Goal: Check status: Check status

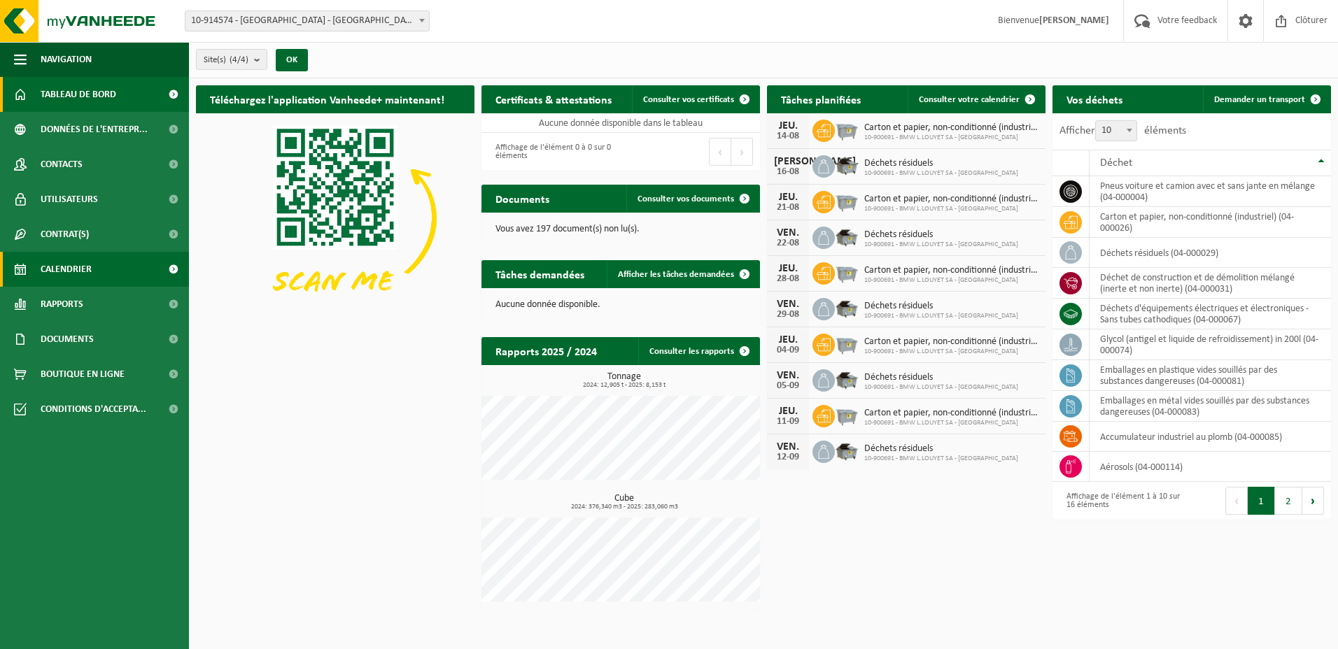
click at [100, 278] on link "Calendrier" at bounding box center [94, 269] width 189 height 35
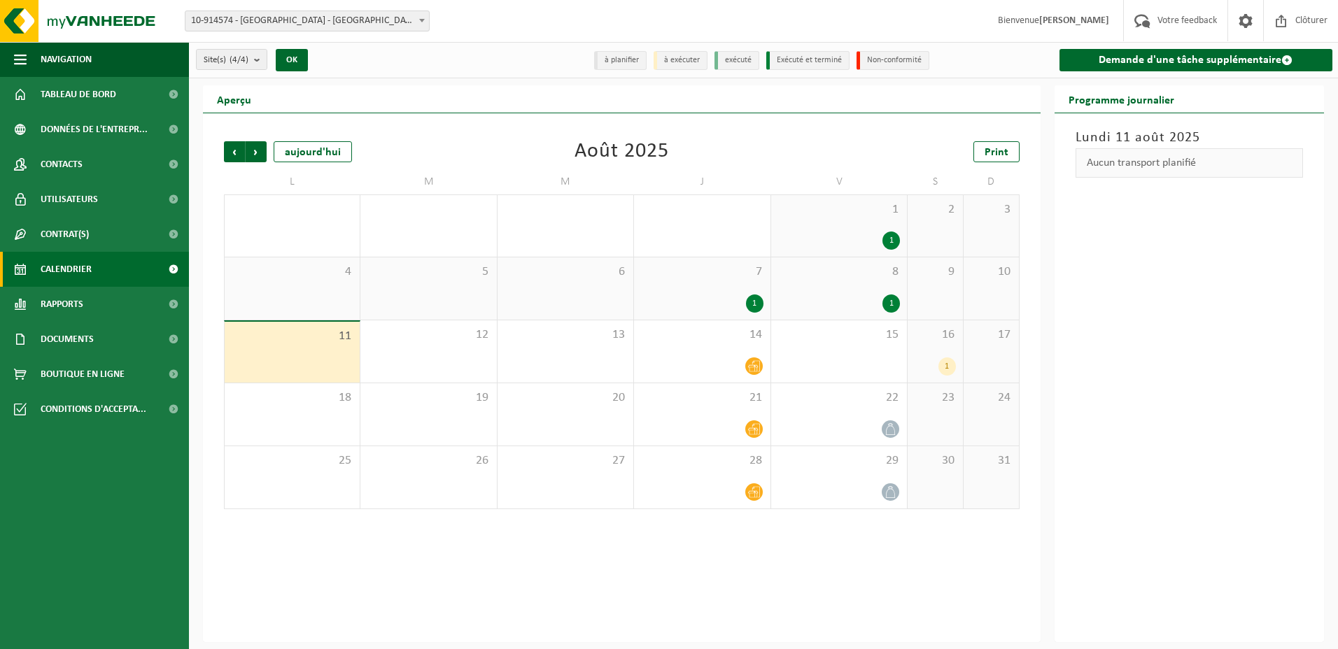
click at [1256, 367] on div "[GEOGRAPHIC_DATA] 11 août 2025 Aucun transport planifié" at bounding box center [1190, 377] width 270 height 529
click at [477, 342] on div "12" at bounding box center [428, 351] width 136 height 62
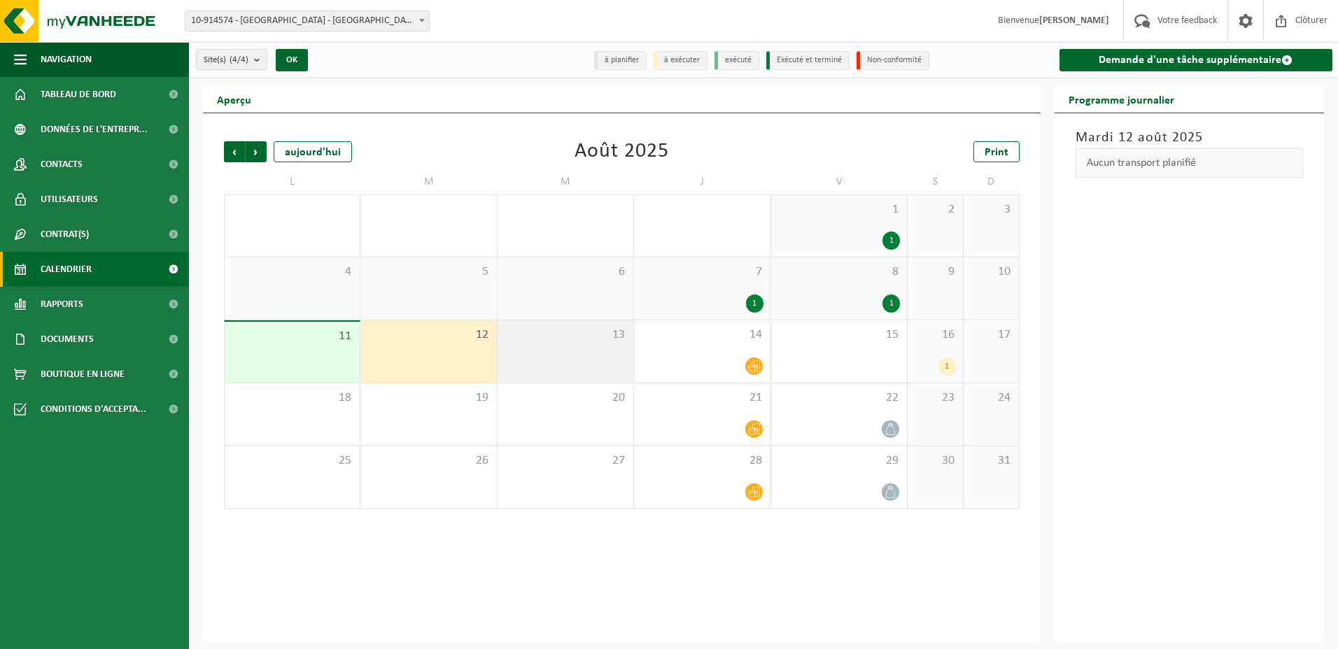
click at [572, 354] on div "13" at bounding box center [566, 351] width 136 height 62
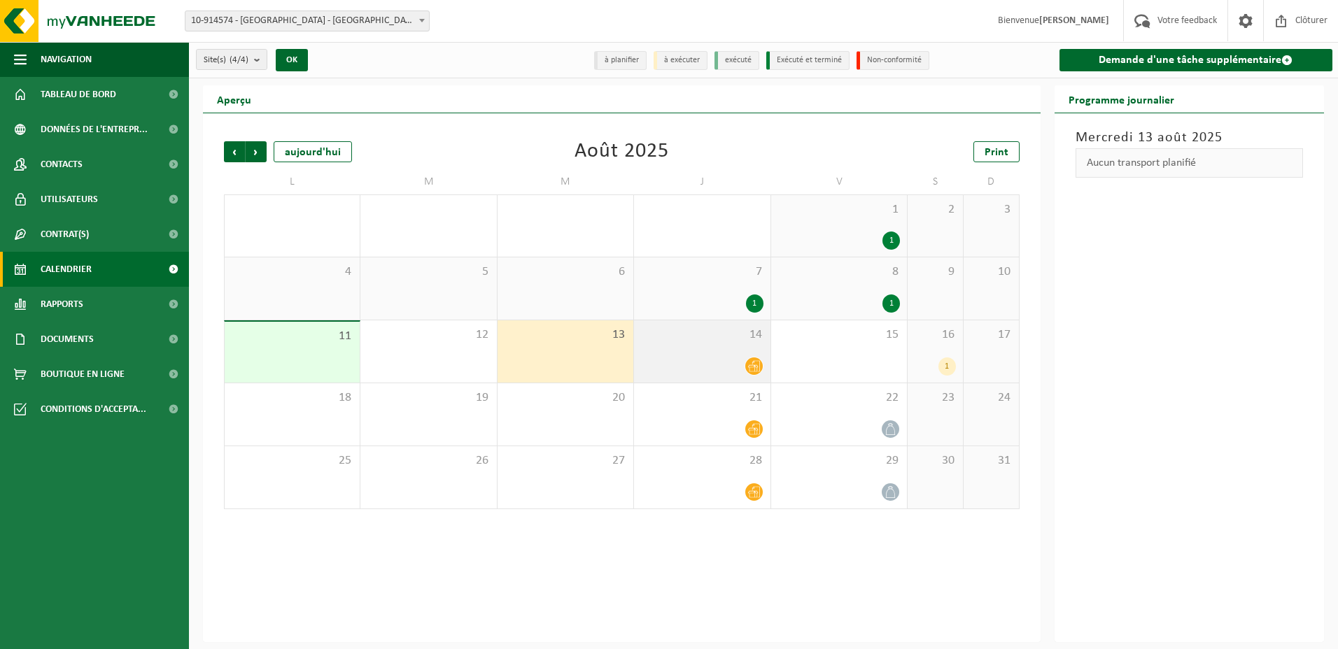
click at [739, 365] on div at bounding box center [702, 366] width 122 height 19
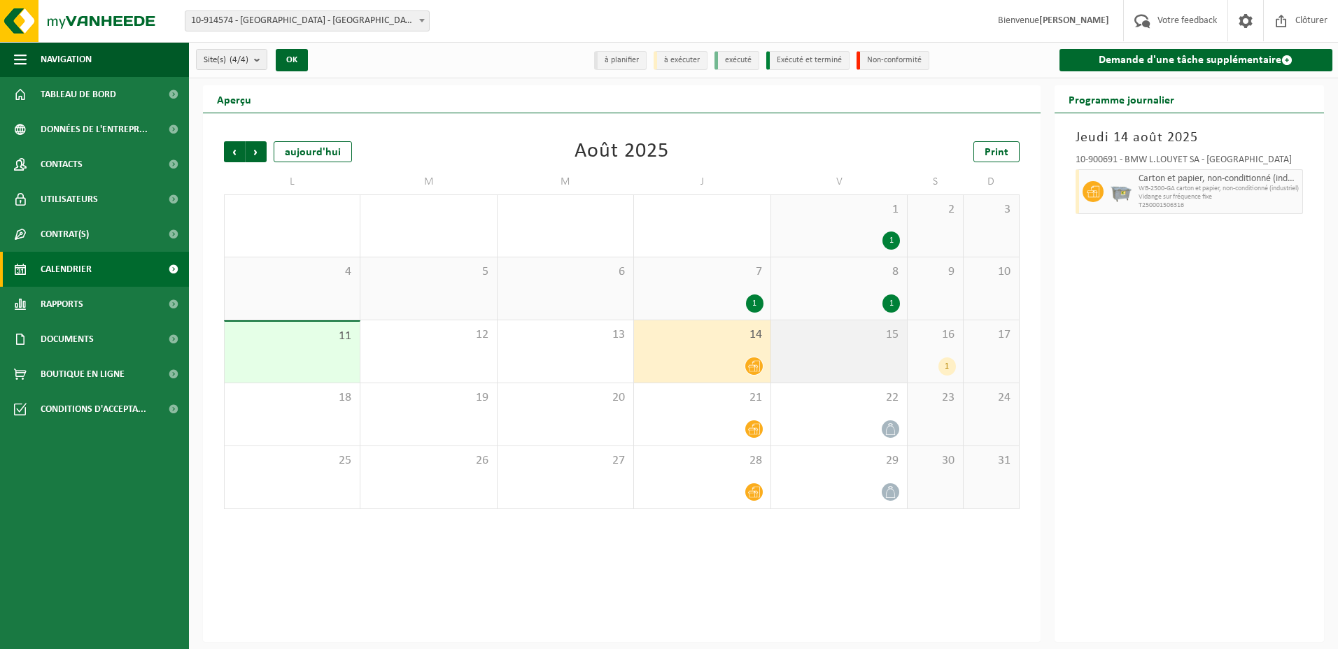
click at [856, 360] on div "15" at bounding box center [839, 351] width 136 height 62
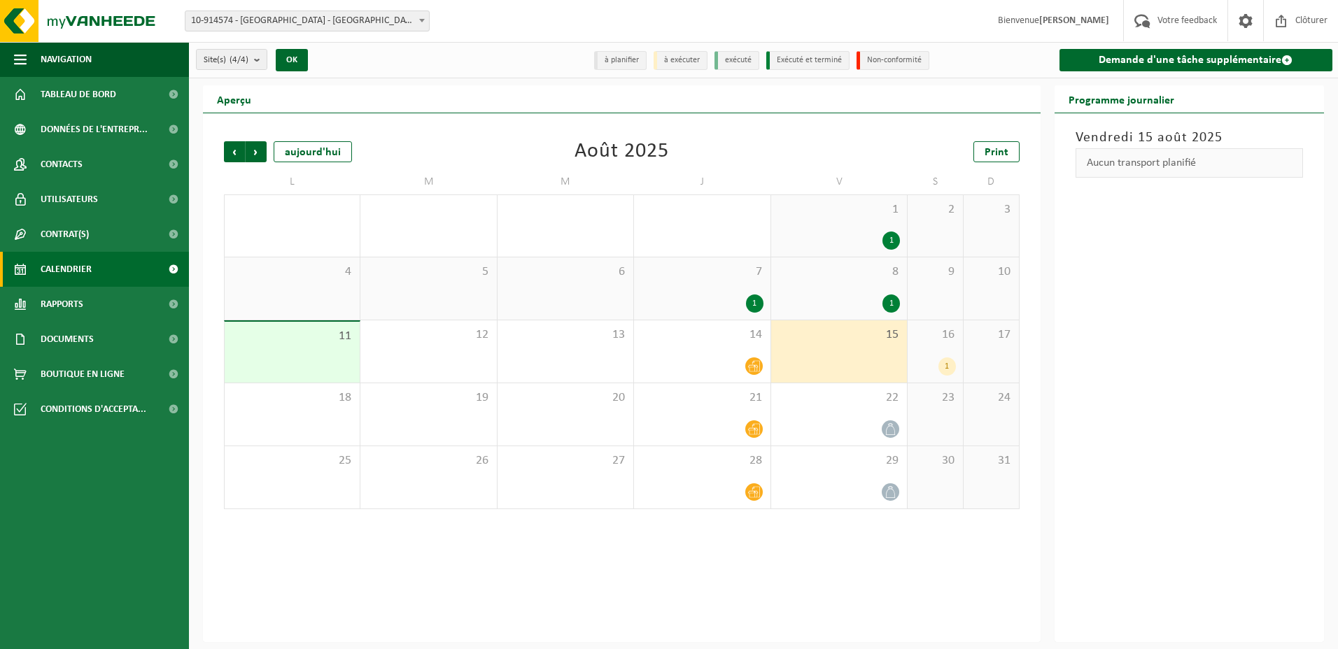
click at [915, 359] on div "1" at bounding box center [935, 367] width 41 height 18
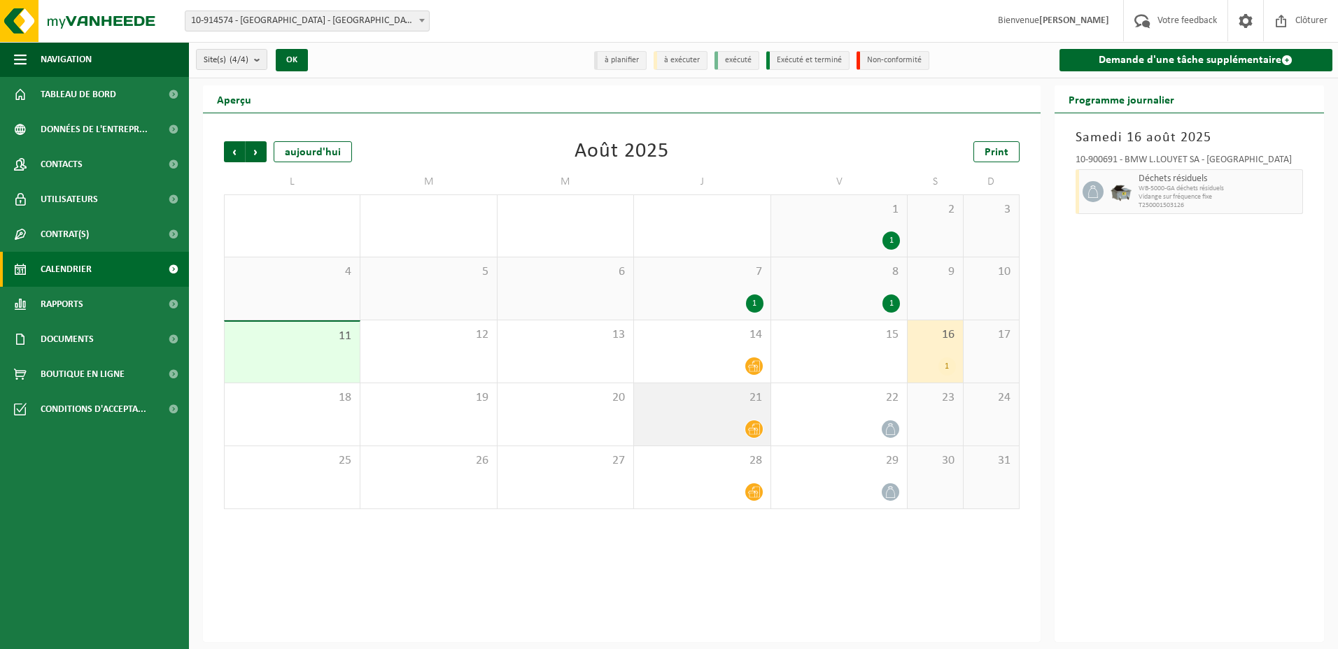
click at [709, 425] on div at bounding box center [702, 429] width 122 height 19
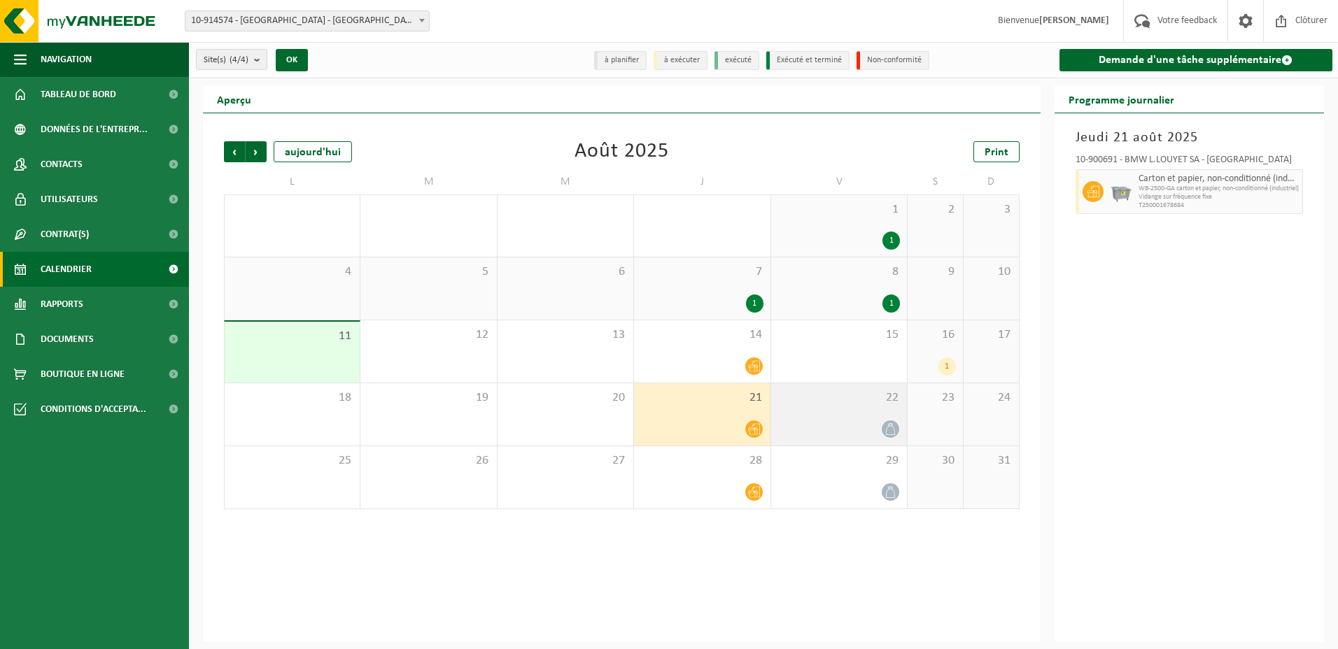
click at [848, 421] on div at bounding box center [839, 429] width 122 height 19
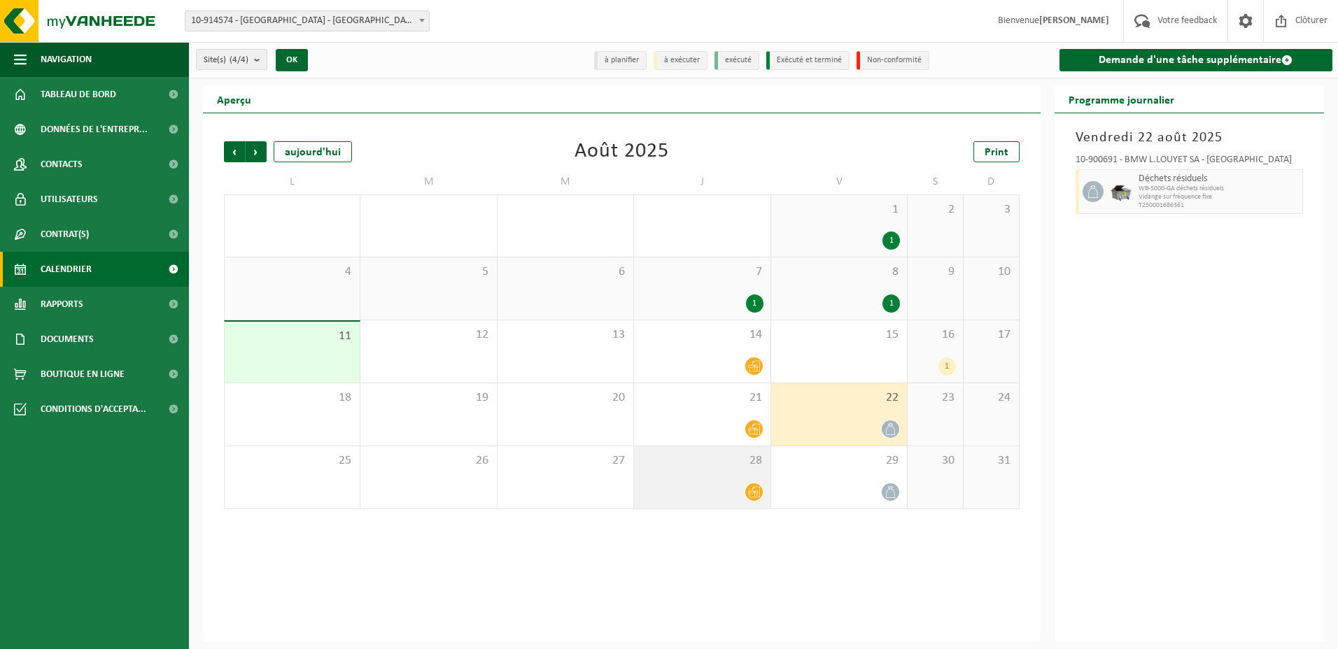
click at [726, 490] on div at bounding box center [702, 492] width 122 height 19
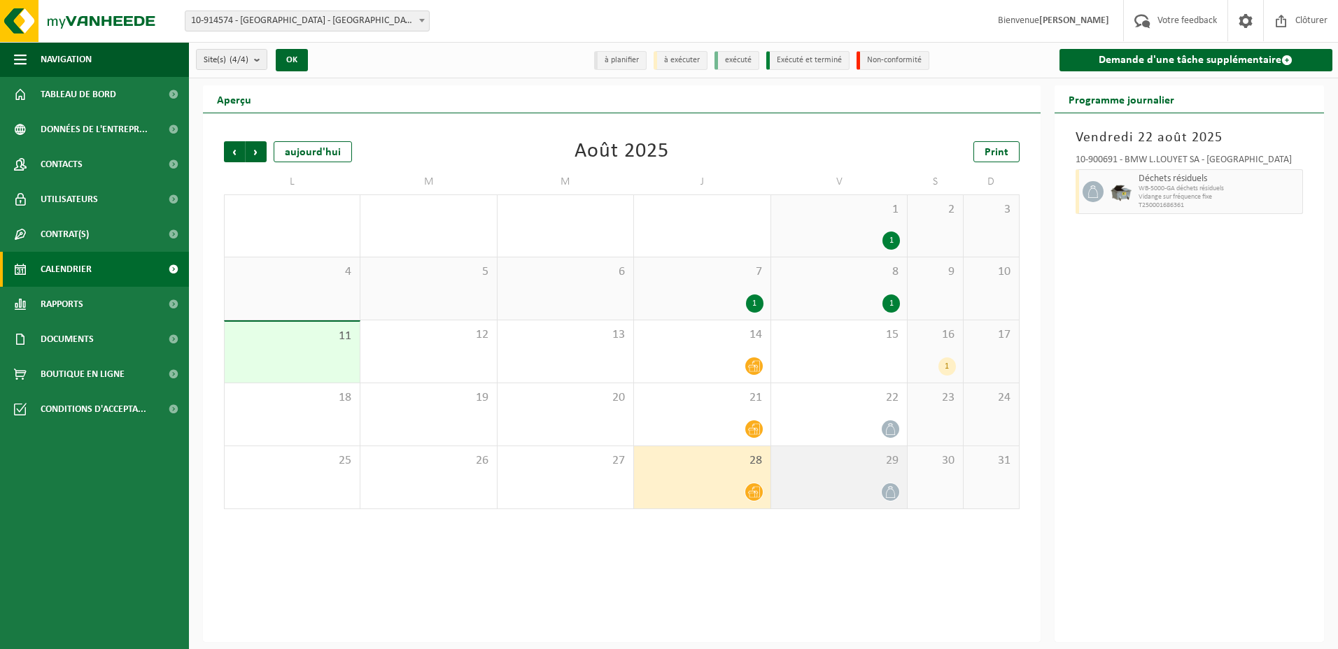
click at [862, 477] on div "29" at bounding box center [839, 477] width 136 height 62
